Goal: Task Accomplishment & Management: Manage account settings

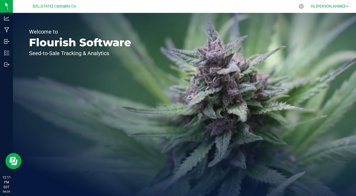
click at [342, 4] on span "Hi, [PERSON_NAME]!" at bounding box center [328, 6] width 35 height 4
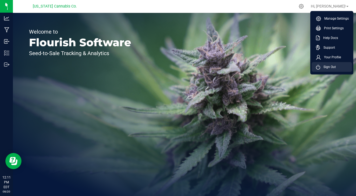
click at [322, 66] on span "Sign Out" at bounding box center [328, 66] width 16 height 5
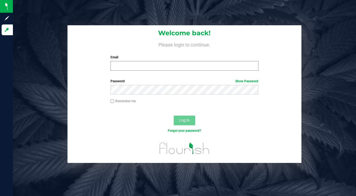
click at [210, 66] on input "Email" at bounding box center [184, 66] width 148 height 10
type input "[EMAIL_ADDRESS][DOMAIN_NAME]"
click at [183, 121] on span "Log In" at bounding box center [184, 120] width 10 height 4
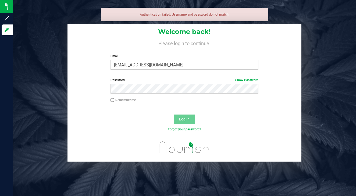
click at [186, 129] on link "Forgot your password?" at bounding box center [184, 129] width 33 height 4
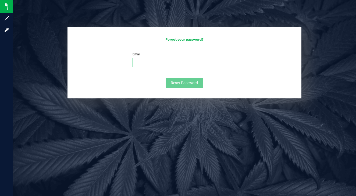
click at [170, 63] on input "Email" at bounding box center [183, 62] width 103 height 9
type input "max.mor@"
type input "[EMAIL_ADDRESS][DOMAIN_NAME]"
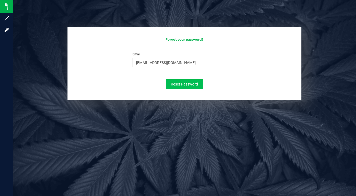
click at [186, 84] on span "Reset Password" at bounding box center [184, 84] width 27 height 4
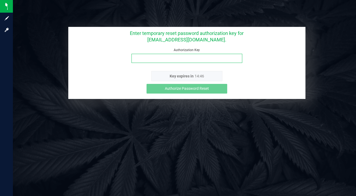
click at [167, 55] on input "Authorization Key" at bounding box center [186, 58] width 110 height 9
paste input "mnuorxgk"
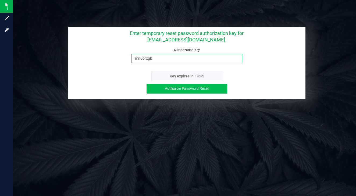
type input "mnuorxgk"
click at [186, 89] on span "Authorize Password Reset" at bounding box center [187, 88] width 44 height 4
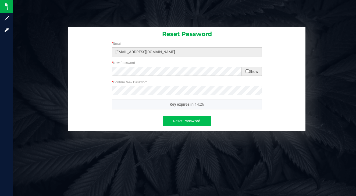
click at [182, 120] on span "Reset Password" at bounding box center [186, 121] width 27 height 4
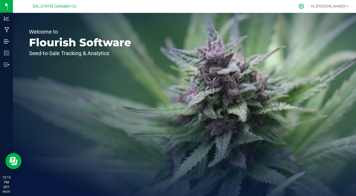
click at [304, 5] on icon at bounding box center [301, 6] width 6 height 6
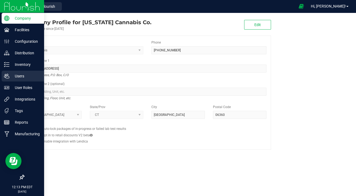
click at [21, 76] on p "Users" at bounding box center [25, 76] width 32 height 6
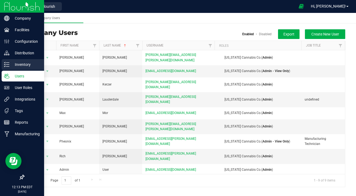
click at [22, 63] on p "Inventory" at bounding box center [25, 64] width 32 height 6
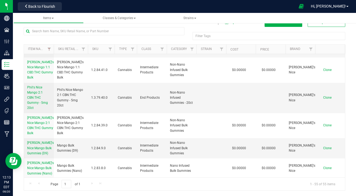
scroll to position [416, 0]
